Goal: Information Seeking & Learning: Learn about a topic

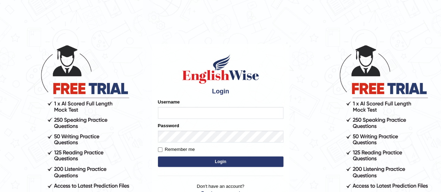
click at [171, 115] on input "Username" at bounding box center [221, 113] width 126 height 12
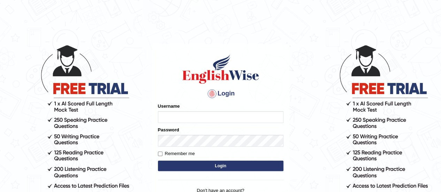
type input "Amrita04"
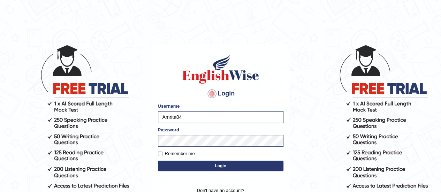
click at [170, 166] on button "Login" at bounding box center [221, 166] width 126 height 10
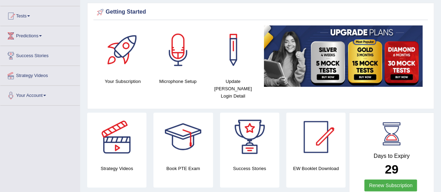
scroll to position [70, 0]
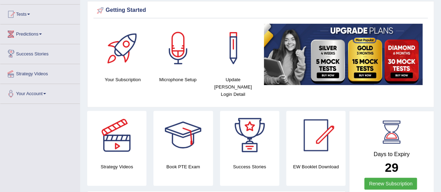
click at [25, 32] on link "Predictions" at bounding box center [40, 32] width 80 height 17
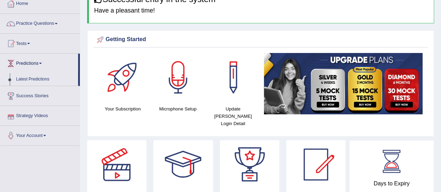
scroll to position [0, 0]
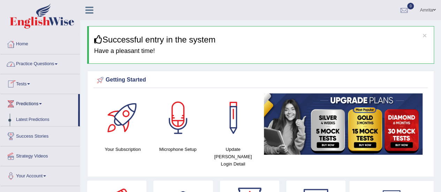
click at [29, 62] on link "Practice Questions" at bounding box center [40, 62] width 80 height 17
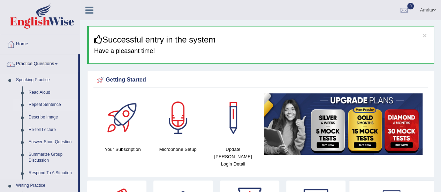
click at [51, 104] on link "Repeat Sentence" at bounding box center [51, 105] width 53 height 13
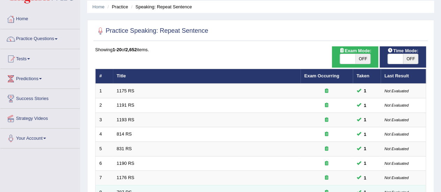
scroll to position [70, 0]
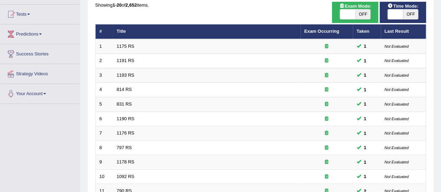
click at [360, 12] on span "OFF" at bounding box center [363, 14] width 15 height 10
checkbox input "true"
click at [409, 15] on span "OFF" at bounding box center [410, 14] width 15 height 10
checkbox input "true"
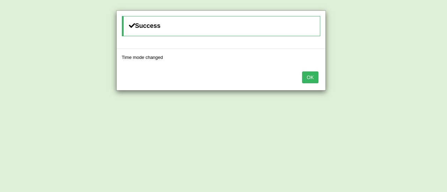
click at [314, 76] on button "OK" at bounding box center [310, 78] width 16 height 12
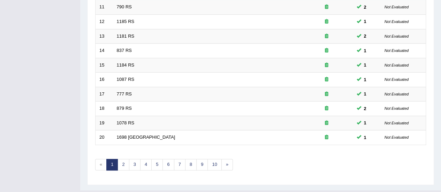
scroll to position [266, 0]
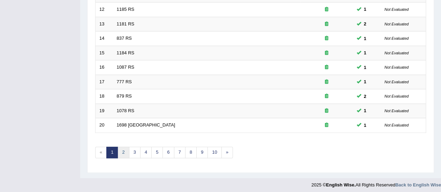
click at [122, 152] on link "2" at bounding box center [124, 153] width 12 height 12
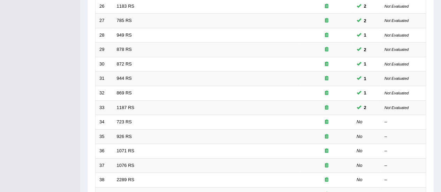
scroll to position [183, 0]
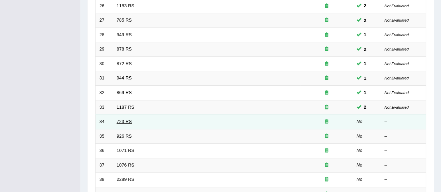
click at [125, 119] on link "723 RS" at bounding box center [124, 121] width 15 height 5
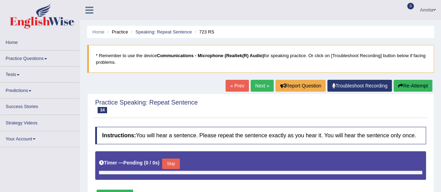
type input "0.55"
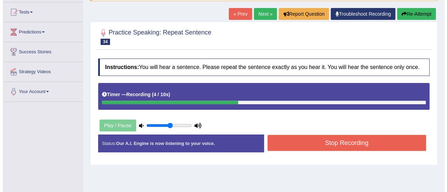
scroll to position [76, 0]
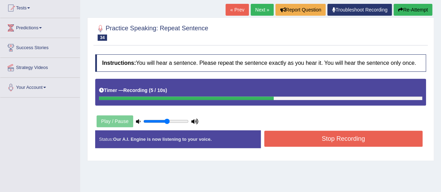
click at [309, 136] on button "Stop Recording" at bounding box center [343, 139] width 159 height 16
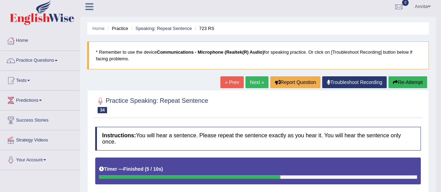
scroll to position [2, 0]
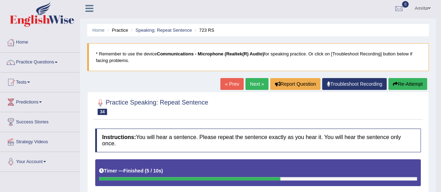
click at [249, 86] on link "Next »" at bounding box center [257, 84] width 23 height 12
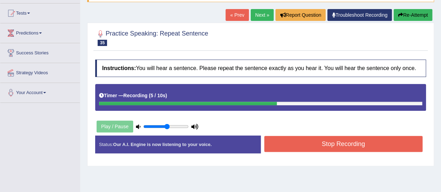
scroll to position [73, 0]
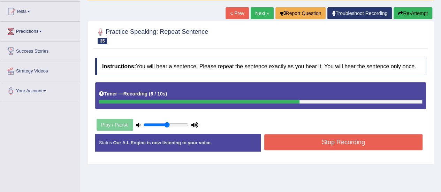
click at [366, 144] on button "Stop Recording" at bounding box center [343, 142] width 159 height 16
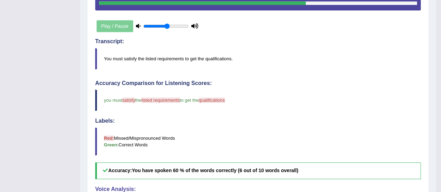
scroll to position [176, 0]
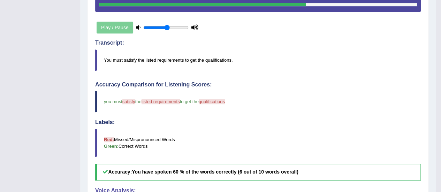
click at [366, 144] on blockquote "Red: Missed/Mispronounced Words Green: Correct Words" at bounding box center [258, 143] width 326 height 28
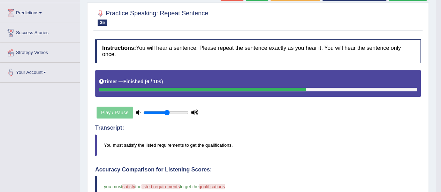
scroll to position [0, 0]
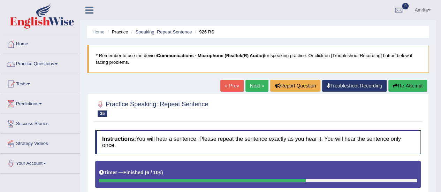
click at [248, 88] on link "Next »" at bounding box center [257, 86] width 23 height 12
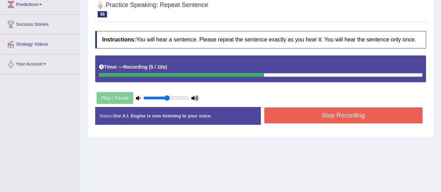
scroll to position [100, 0]
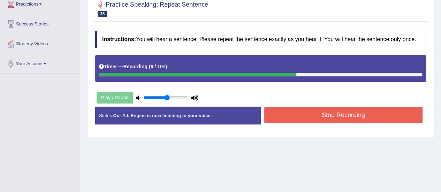
click at [325, 117] on button "Stop Recording" at bounding box center [343, 115] width 159 height 16
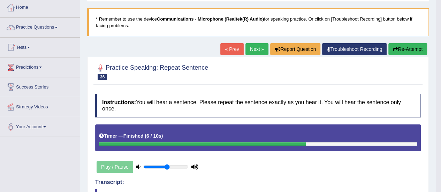
scroll to position [36, 0]
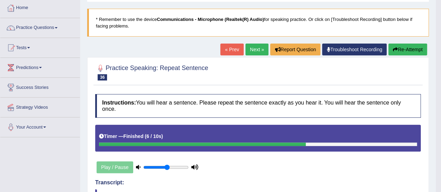
click at [250, 50] on link "Next »" at bounding box center [257, 50] width 23 height 12
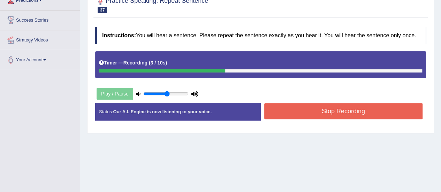
scroll to position [106, 0]
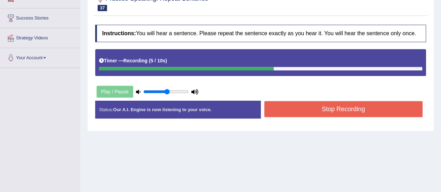
click at [275, 109] on button "Stop Recording" at bounding box center [343, 109] width 159 height 16
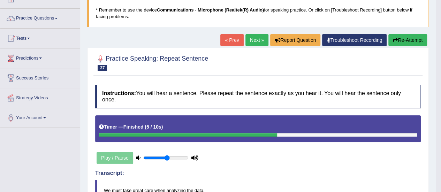
scroll to position [45, 0]
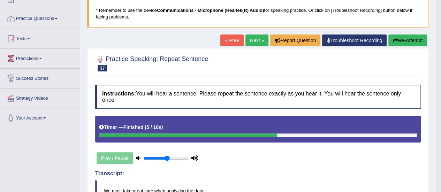
click at [256, 39] on link "Next »" at bounding box center [257, 41] width 23 height 12
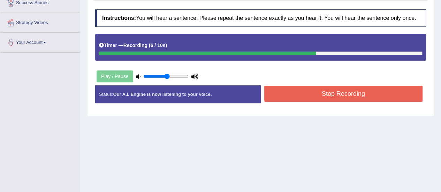
scroll to position [121, 0]
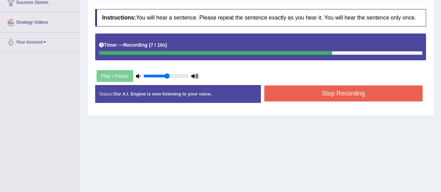
click at [281, 92] on button "Stop Recording" at bounding box center [343, 93] width 159 height 16
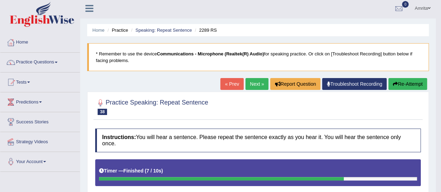
scroll to position [1, 0]
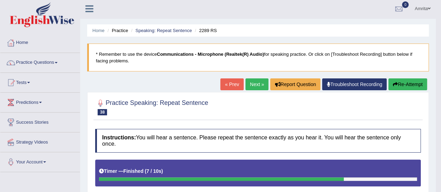
drag, startPoint x: 281, startPoint y: 92, endPoint x: 252, endPoint y: 81, distance: 31.7
click at [252, 81] on link "Next »" at bounding box center [257, 84] width 23 height 12
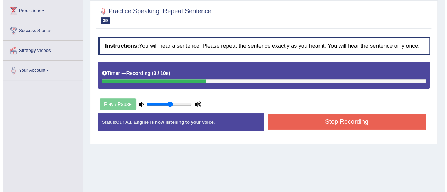
scroll to position [97, 0]
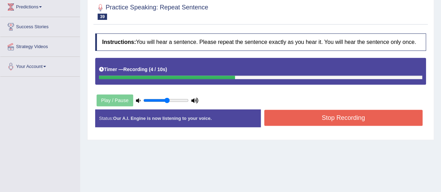
click at [273, 117] on button "Stop Recording" at bounding box center [343, 118] width 159 height 16
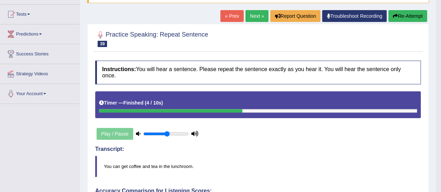
scroll to position [0, 0]
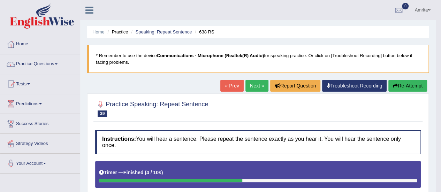
click at [256, 84] on link "Next »" at bounding box center [257, 86] width 23 height 12
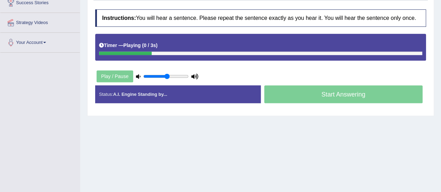
scroll to position [122, 0]
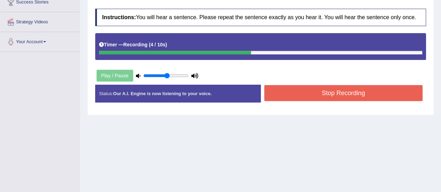
click at [279, 90] on button "Stop Recording" at bounding box center [343, 93] width 159 height 16
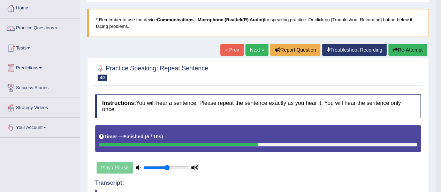
scroll to position [33, 0]
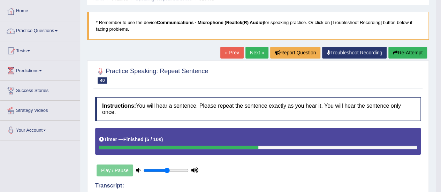
click at [250, 54] on link "Next »" at bounding box center [257, 53] width 23 height 12
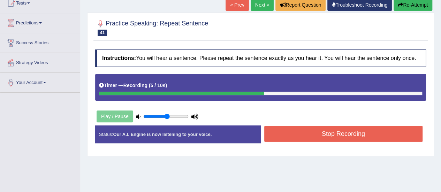
scroll to position [81, 0]
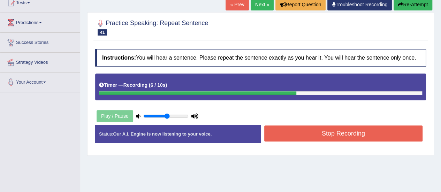
click at [282, 135] on button "Stop Recording" at bounding box center [343, 134] width 159 height 16
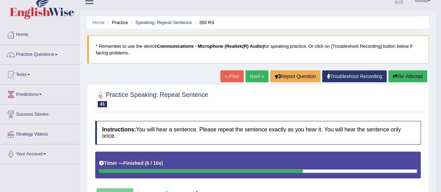
scroll to position [0, 0]
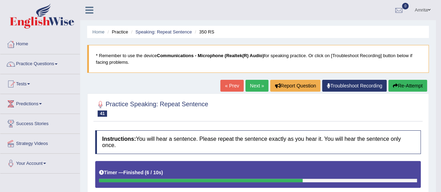
click at [248, 85] on link "Next »" at bounding box center [257, 86] width 23 height 12
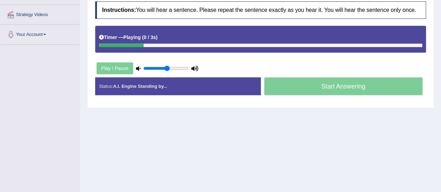
scroll to position [129, 0]
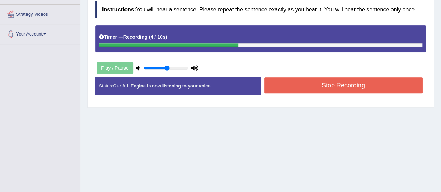
click at [273, 88] on button "Stop Recording" at bounding box center [343, 85] width 159 height 16
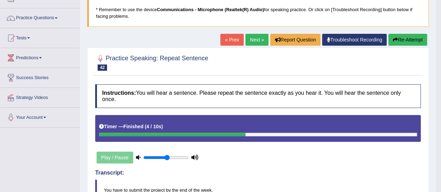
scroll to position [46, 0]
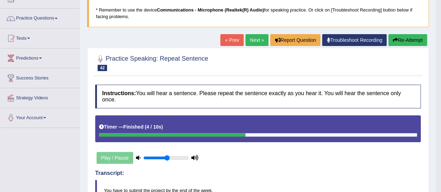
click at [252, 41] on link "Next »" at bounding box center [257, 40] width 23 height 12
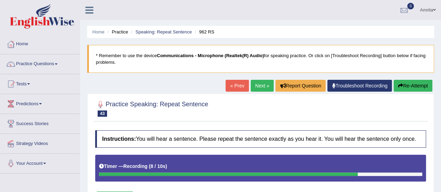
click at [257, 85] on link "Next »" at bounding box center [262, 86] width 23 height 12
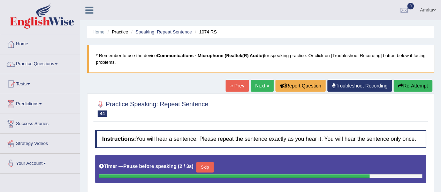
click at [405, 83] on button "Re-Attempt" at bounding box center [413, 86] width 39 height 12
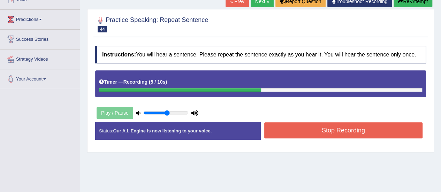
scroll to position [88, 0]
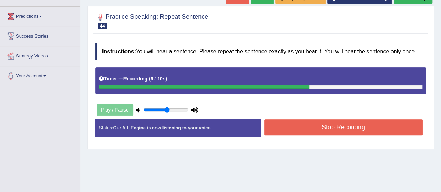
click at [369, 131] on button "Stop Recording" at bounding box center [343, 127] width 159 height 16
